Goal: Task Accomplishment & Management: Use online tool/utility

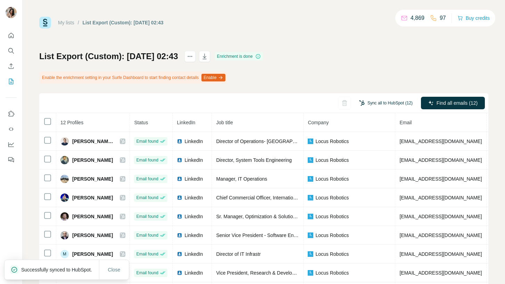
click at [372, 104] on button "Sync all to HubSpot (12)" at bounding box center [385, 103] width 63 height 10
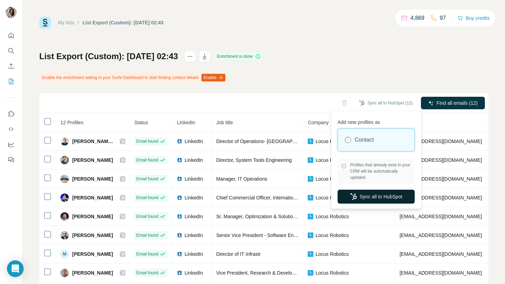
click at [389, 198] on button "Sync all to HubSpot" at bounding box center [376, 196] width 77 height 14
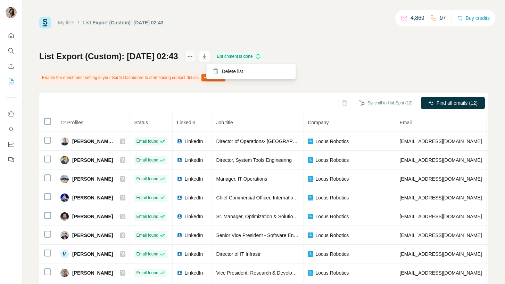
click at [194, 57] on icon "actions" at bounding box center [190, 56] width 7 height 7
click at [212, 49] on div "My lists / List Export (Custom): [DATE] 02:43 4,869 97 Buy credits List Export …" at bounding box center [263, 157] width 449 height 280
click at [196, 56] on button "actions" at bounding box center [189, 56] width 11 height 11
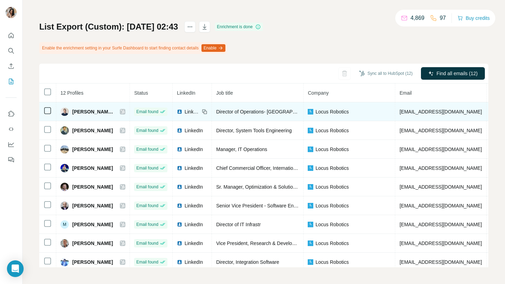
click at [334, 109] on span "Locus Robotics" at bounding box center [331, 111] width 33 height 7
